Goal: Information Seeking & Learning: Understand process/instructions

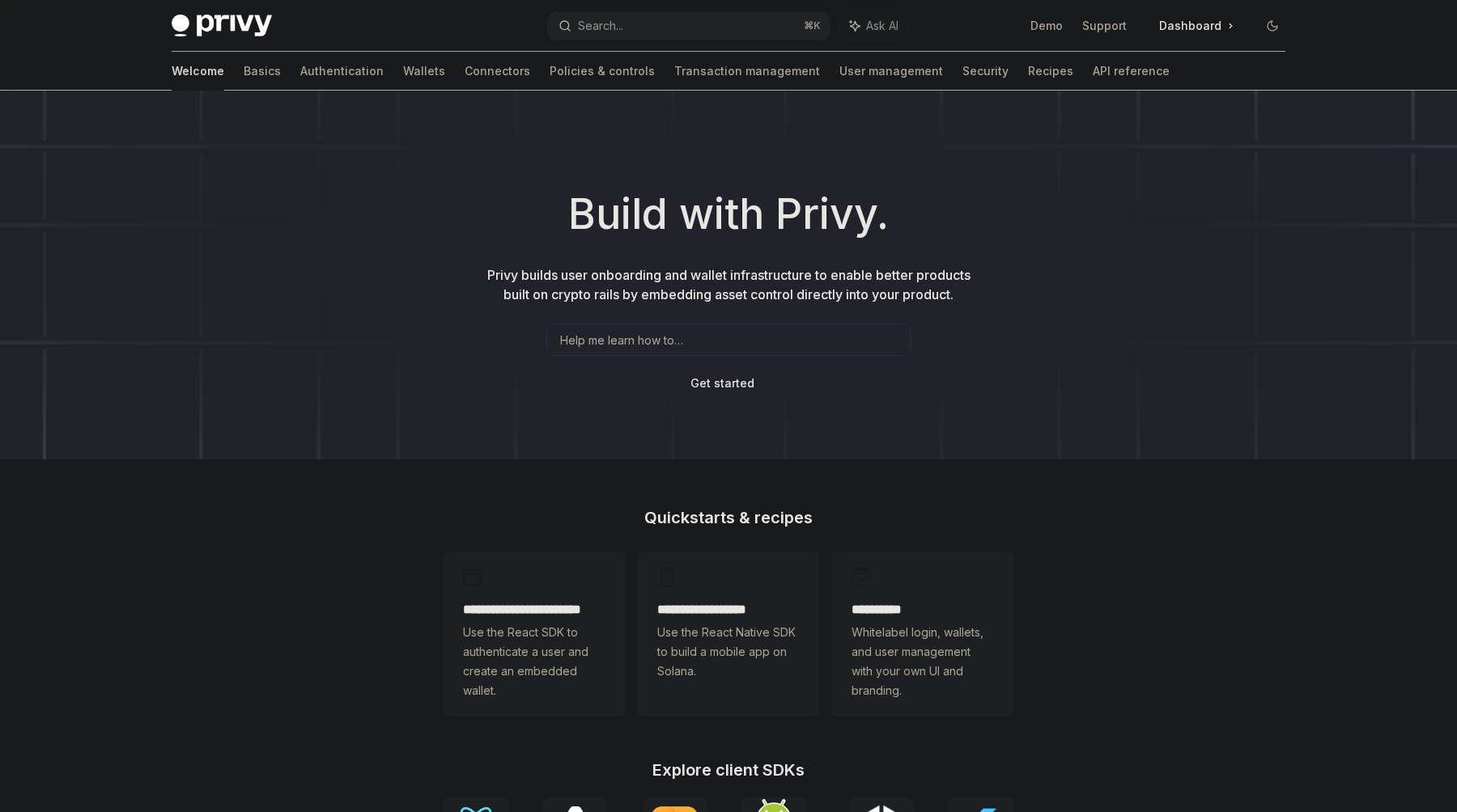
click at [679, 28] on button "Search... ⌘ K" at bounding box center [689, 26] width 284 height 29
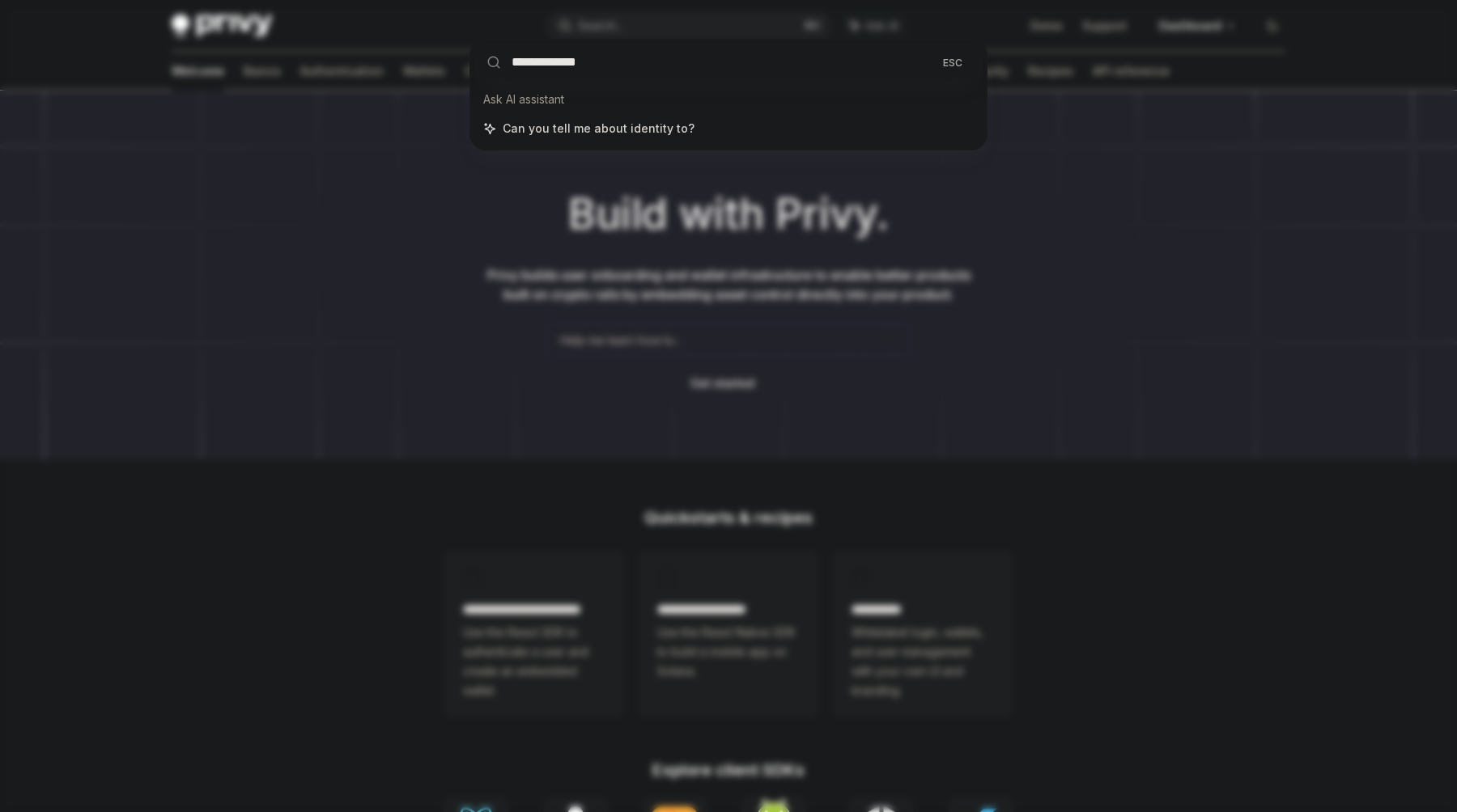
type input "**********"
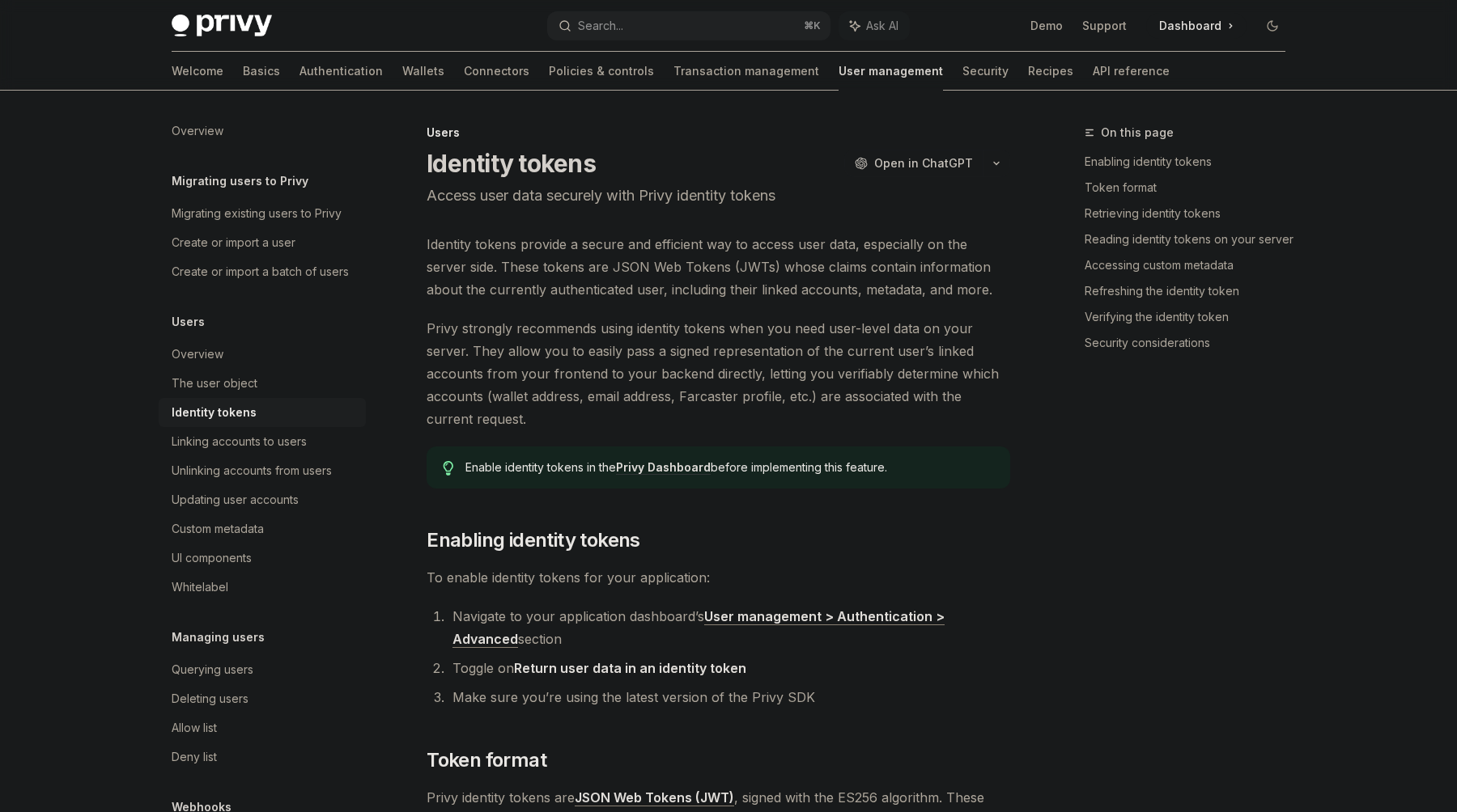
type textarea "*"
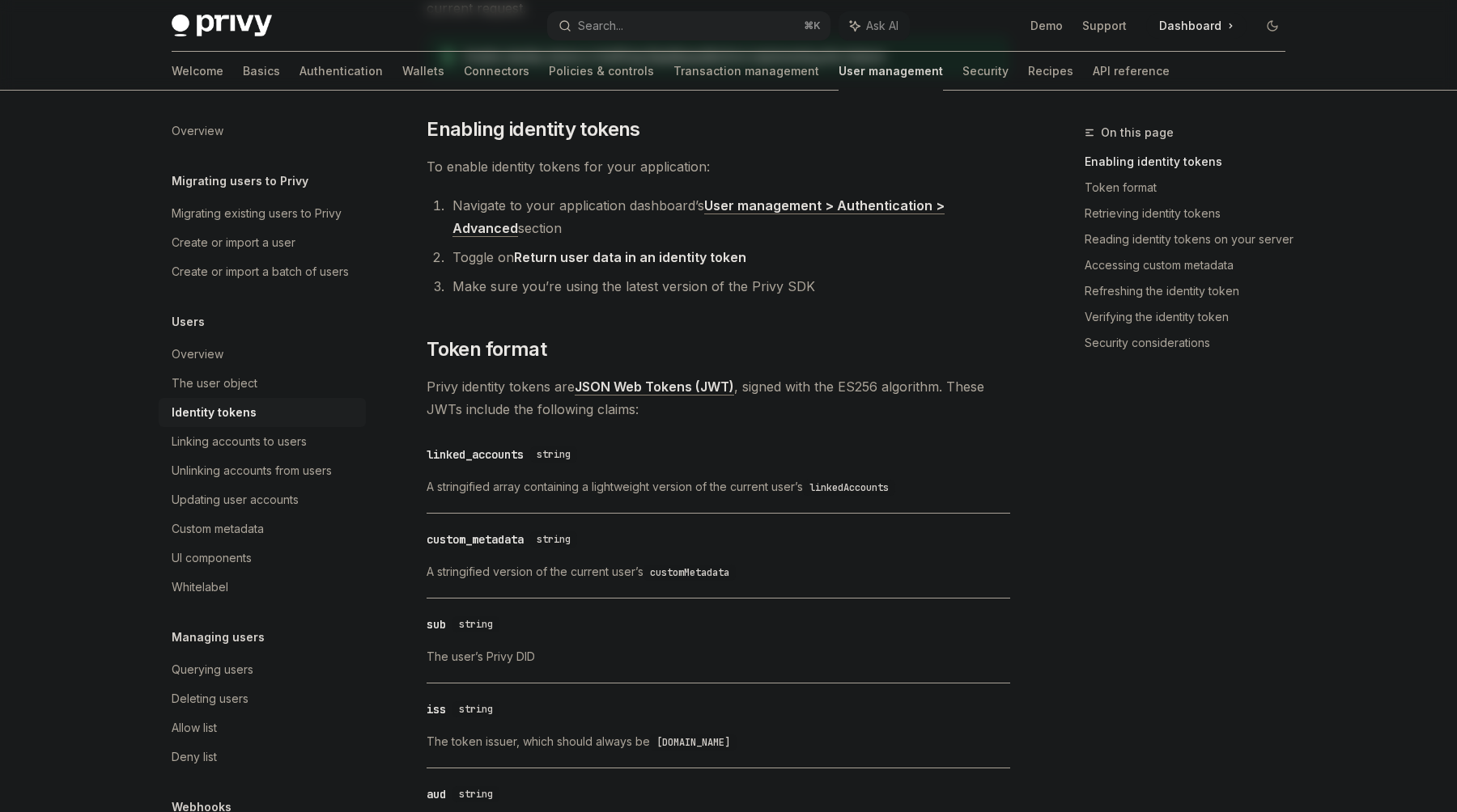
scroll to position [412, 0]
click at [1148, 212] on link "Retrieving identity tokens" at bounding box center [1192, 214] width 214 height 26
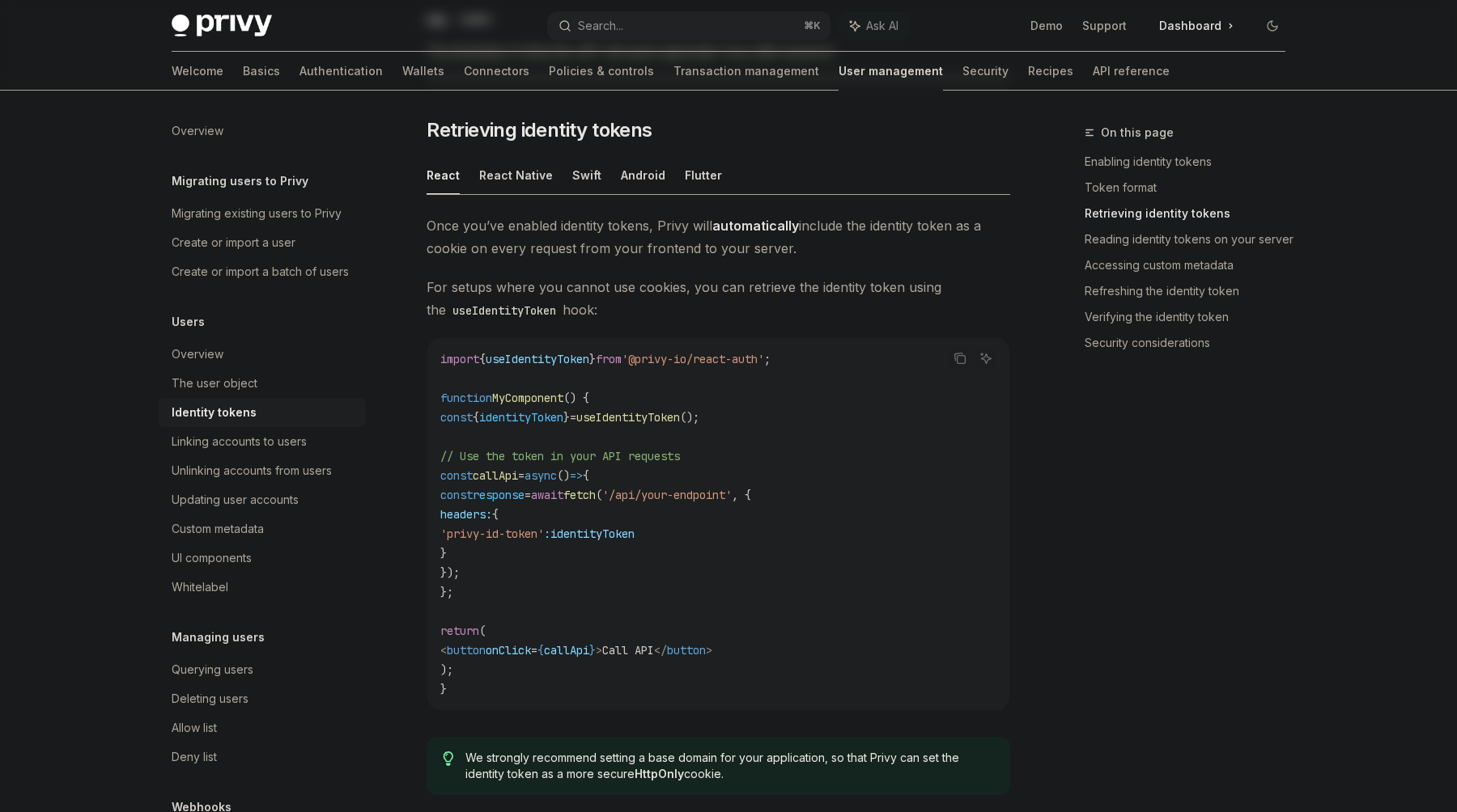
scroll to position [1366, 0]
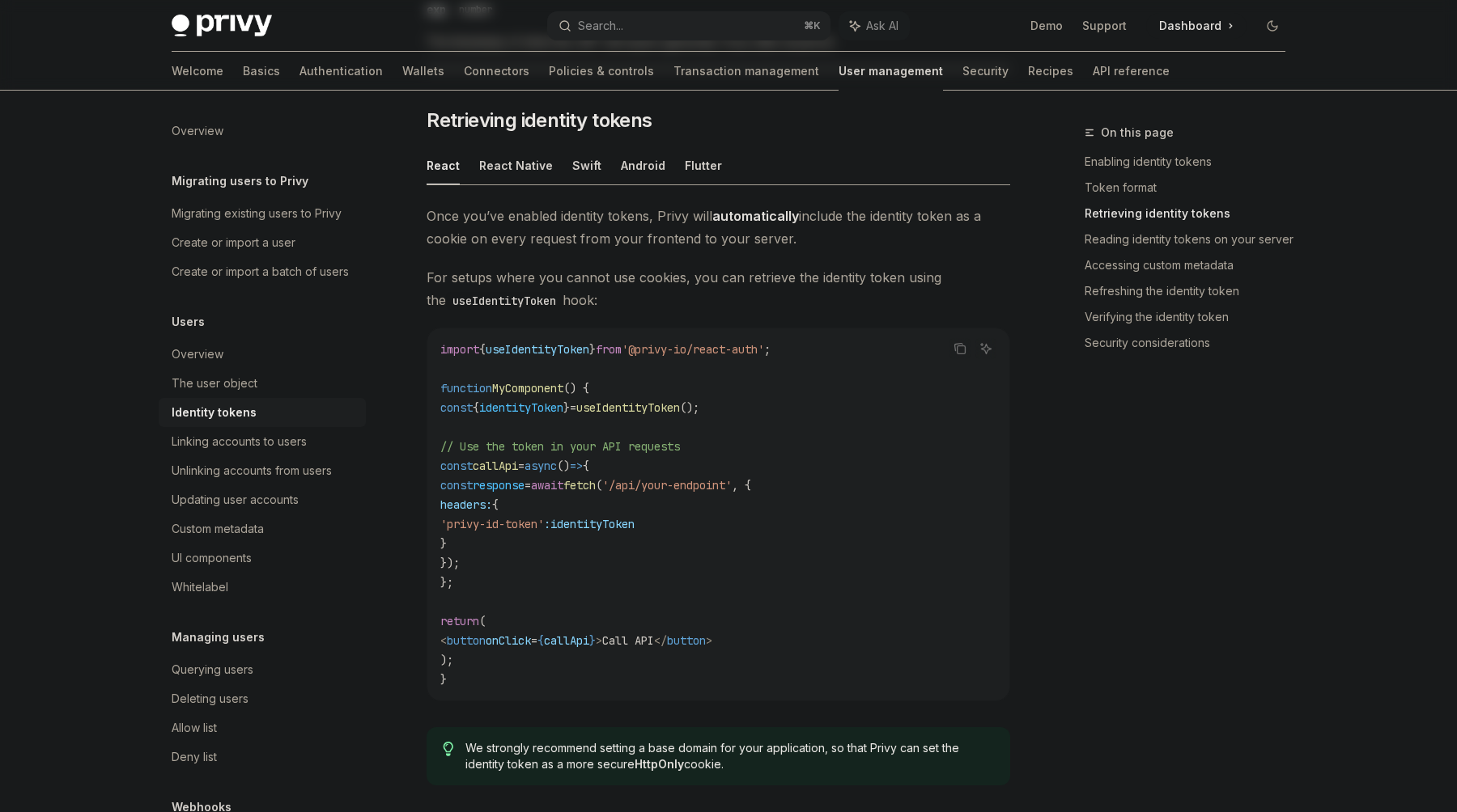
click at [579, 350] on span "useIdentityToken" at bounding box center [537, 350] width 104 height 15
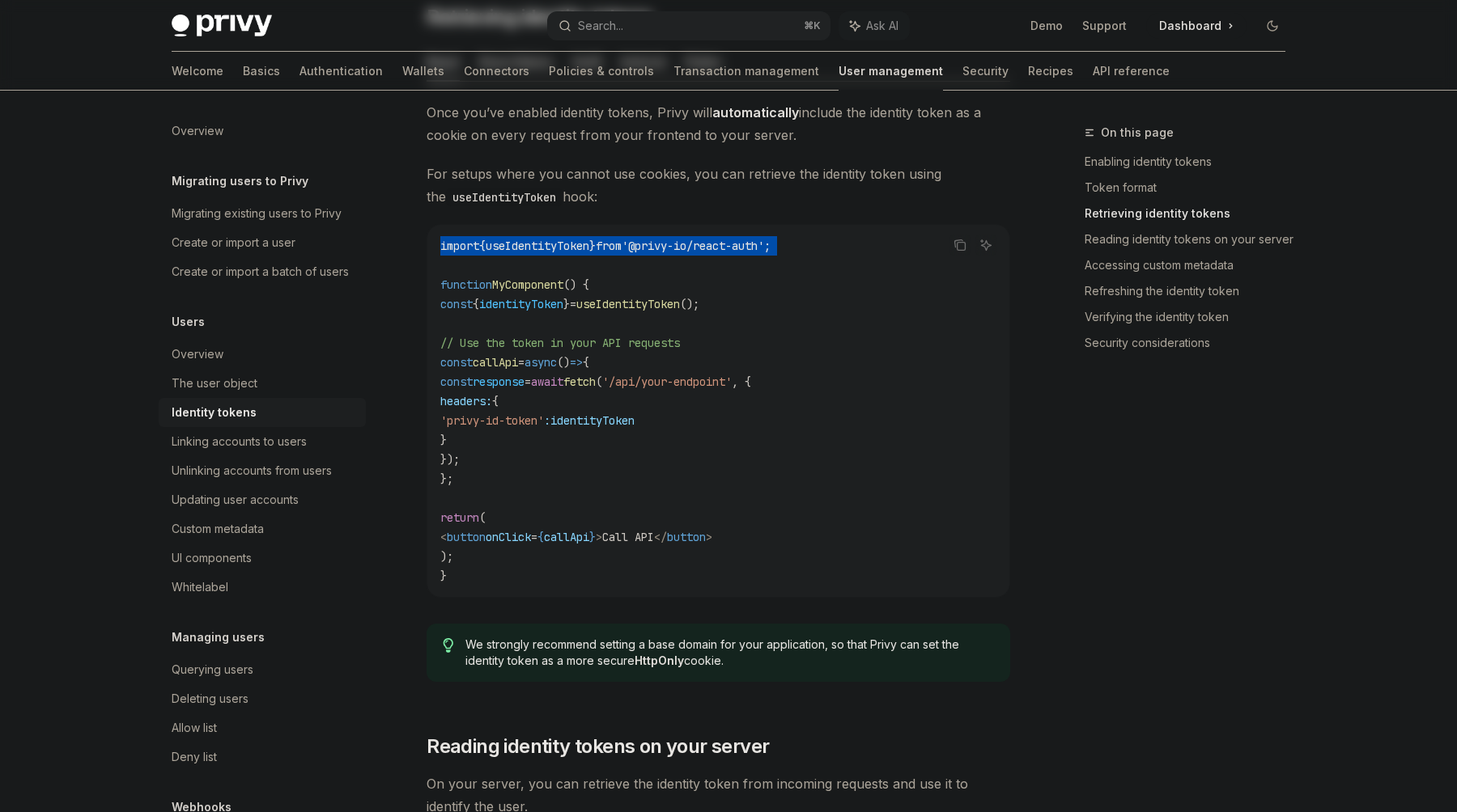
scroll to position [1451, 0]
